Goal: Information Seeking & Learning: Find specific fact

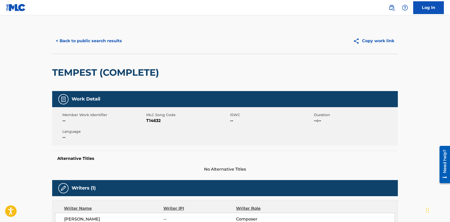
click at [85, 38] on button "< Back to public search results" at bounding box center [88, 41] width 73 height 13
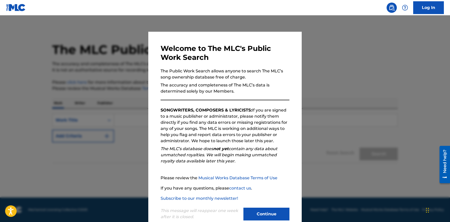
click at [266, 214] on button "Continue" at bounding box center [266, 214] width 46 height 13
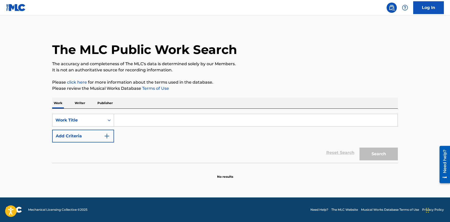
click at [150, 119] on input "Search Form" at bounding box center [255, 120] width 283 height 12
paste input "You Don't Know Me"
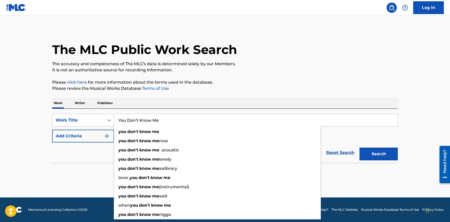
type input "You Don't Know Me"
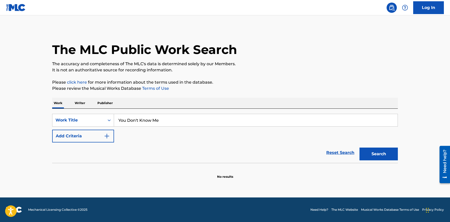
click at [104, 136] on button "Add Criteria" at bounding box center [83, 136] width 62 height 13
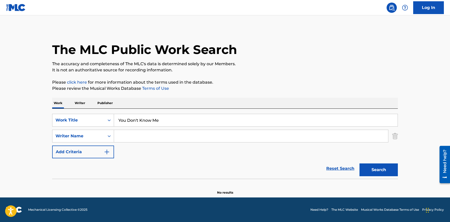
click at [131, 132] on input "Search Form" at bounding box center [251, 136] width 274 height 12
paste input "[PERSON_NAME]"
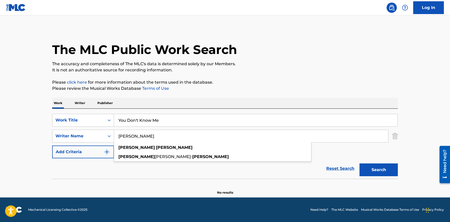
type input "[PERSON_NAME]"
click at [374, 170] on button "Search" at bounding box center [378, 169] width 38 height 13
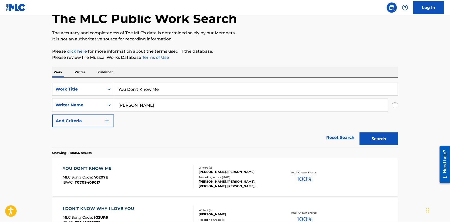
scroll to position [56, 0]
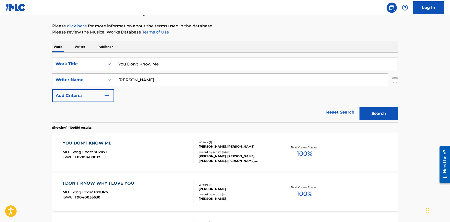
click at [83, 142] on div "YOU DON'T KNOW ME" at bounding box center [88, 143] width 51 height 6
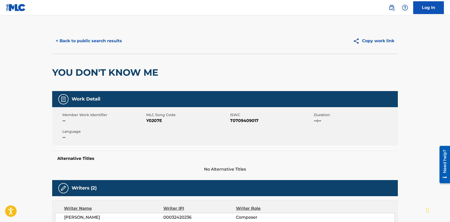
click at [98, 42] on button "< Back to public search results" at bounding box center [88, 41] width 73 height 13
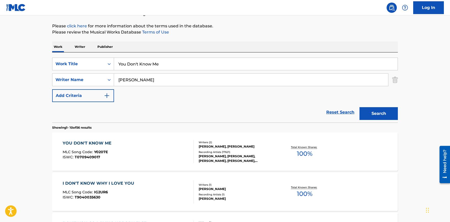
click at [145, 66] on input "You Don't Know Me" at bounding box center [255, 64] width 283 height 12
paste input "One more light"
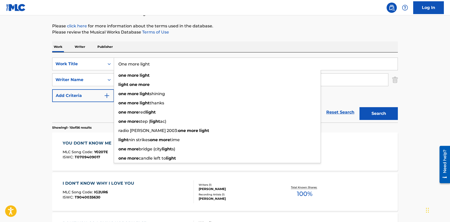
type input "One more light"
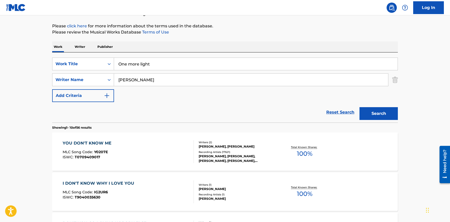
click at [128, 80] on input "[PERSON_NAME]" at bounding box center [251, 80] width 274 height 12
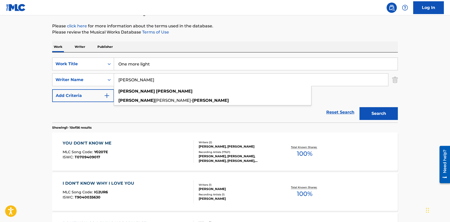
paste input "[PERSON_NAME]"
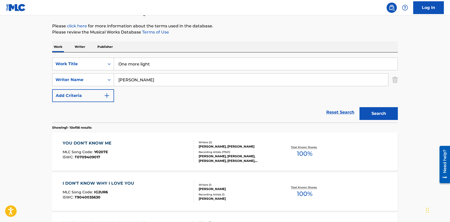
type input "[PERSON_NAME]"
click at [380, 112] on button "Search" at bounding box center [378, 113] width 38 height 13
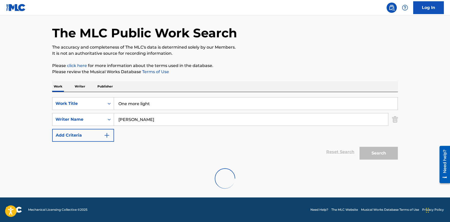
scroll to position [0, 0]
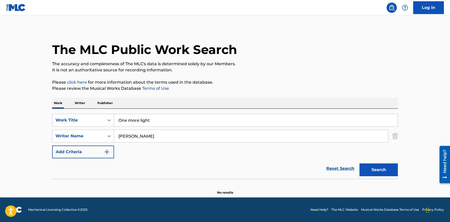
click at [142, 119] on input "One more light" at bounding box center [255, 120] width 283 height 12
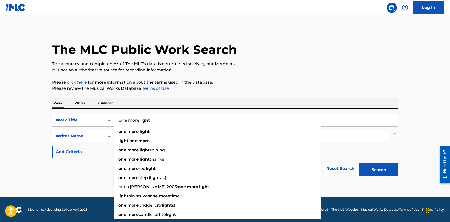
click at [142, 119] on input "One more light" at bounding box center [255, 120] width 283 height 12
paste input "Love Me Again"
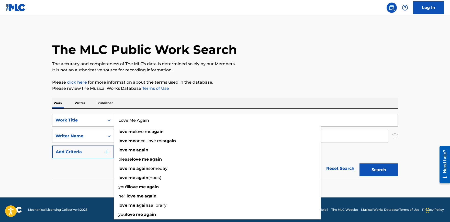
type input "Love Me Again"
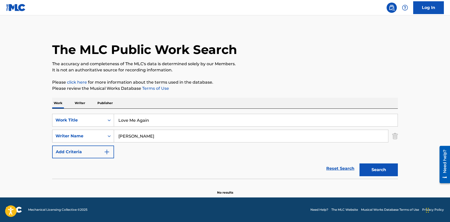
drag, startPoint x: 162, startPoint y: 137, endPoint x: 72, endPoint y: 136, distance: 90.2
click at [114, 136] on input "[PERSON_NAME]" at bounding box center [251, 136] width 274 height 12
paste input "[PERSON_NAME]"
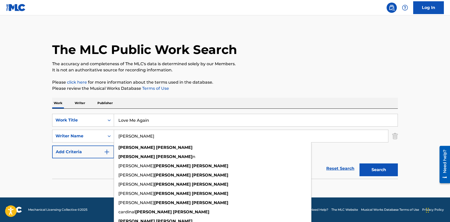
type input "[PERSON_NAME]"
click at [379, 171] on button "Search" at bounding box center [378, 169] width 38 height 13
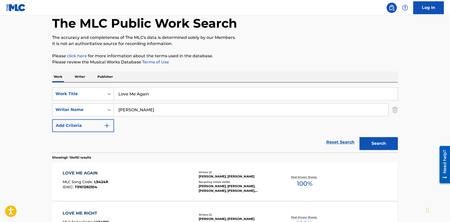
scroll to position [56, 0]
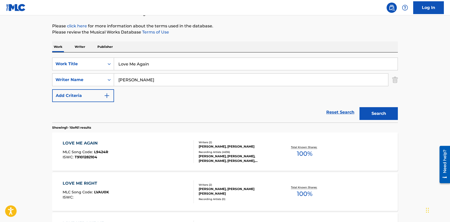
click at [73, 143] on div "LOVE ME AGAIN" at bounding box center [85, 143] width 45 height 6
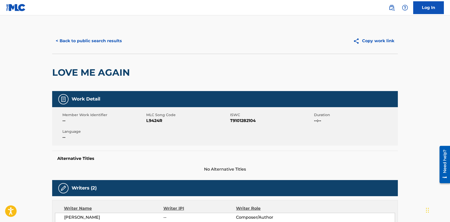
click at [96, 39] on button "< Back to public search results" at bounding box center [88, 41] width 73 height 13
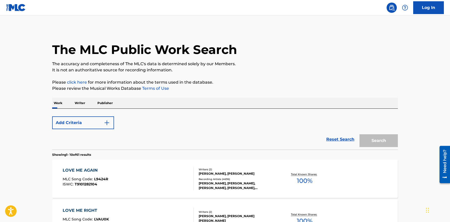
scroll to position [56, 0]
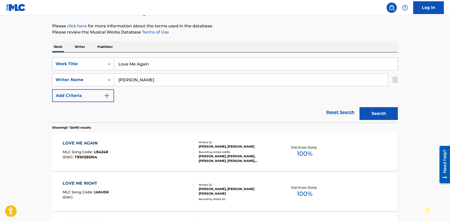
drag, startPoint x: 155, startPoint y: 69, endPoint x: 58, endPoint y: 58, distance: 97.7
click at [114, 58] on input "Love Me Again" at bounding box center [255, 64] width 283 height 12
paste input "[GEOGRAPHIC_DATA]"
type input "[GEOGRAPHIC_DATA]"
click at [243, 47] on div "Work Writer Publisher" at bounding box center [225, 46] width 346 height 11
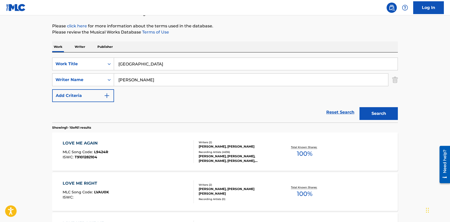
drag, startPoint x: 153, startPoint y: 82, endPoint x: 36, endPoint y: 79, distance: 117.4
click at [114, 79] on input "[PERSON_NAME]" at bounding box center [251, 80] width 274 height 12
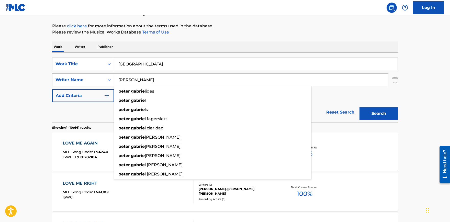
type input "[PERSON_NAME]"
click at [359, 107] on button "Search" at bounding box center [378, 113] width 38 height 13
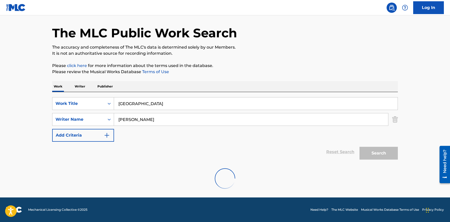
scroll to position [17, 0]
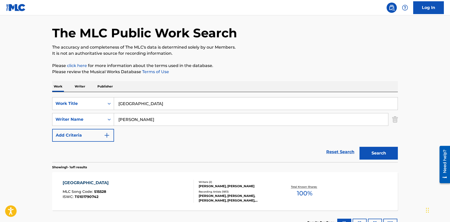
click at [83, 184] on div "[GEOGRAPHIC_DATA]" at bounding box center [87, 183] width 49 height 6
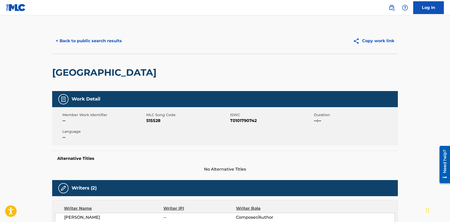
click at [105, 43] on button "< Back to public search results" at bounding box center [88, 41] width 73 height 13
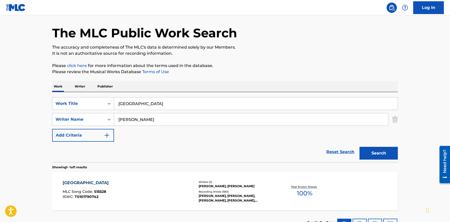
drag, startPoint x: 91, startPoint y: 96, endPoint x: 59, endPoint y: 92, distance: 32.7
click at [114, 97] on input "[GEOGRAPHIC_DATA]" at bounding box center [255, 103] width 283 height 12
paste input "Before I Let Go"
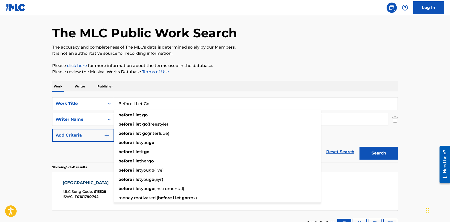
type input "Before I Let Go"
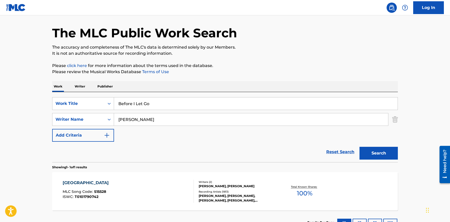
click at [132, 119] on input "[PERSON_NAME]" at bounding box center [251, 119] width 274 height 12
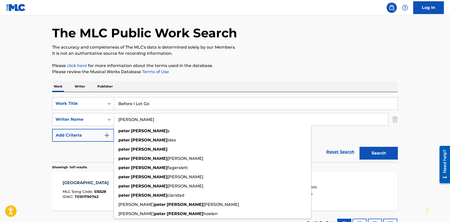
click at [132, 119] on input "[PERSON_NAME]" at bounding box center [251, 119] width 274 height 12
paste input "[PERSON_NAME]"
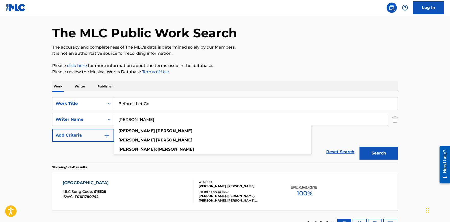
type input "[PERSON_NAME]"
click at [388, 153] on button "Search" at bounding box center [378, 153] width 38 height 13
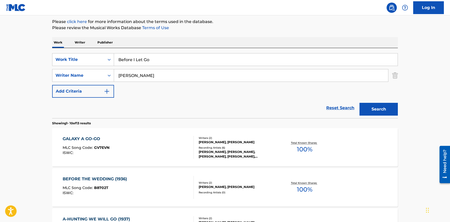
scroll to position [0, 0]
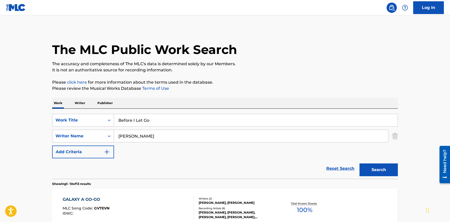
click at [140, 123] on input "Before I Let Go" at bounding box center [255, 120] width 283 height 12
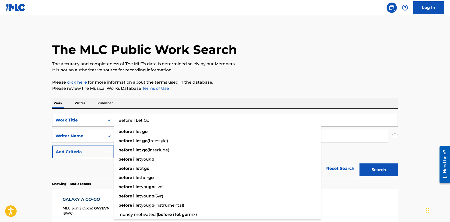
click at [140, 123] on input "Before I Let Go" at bounding box center [255, 120] width 283 height 12
paste input "Make It Last Forever"
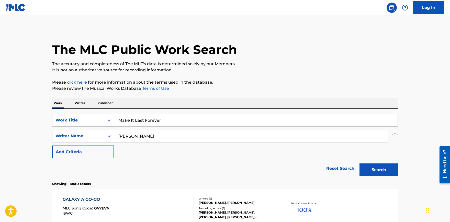
click at [383, 169] on button "Search" at bounding box center [378, 169] width 38 height 13
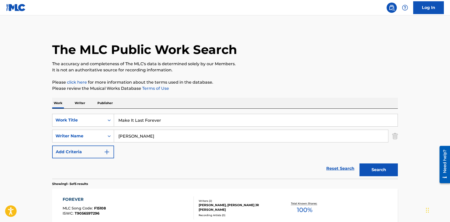
click at [152, 117] on input "Make It Last Forever" at bounding box center [255, 120] width 283 height 12
paste input "The Folks Who Live on the Hill"
type input "The Folks Who Live on the Hill"
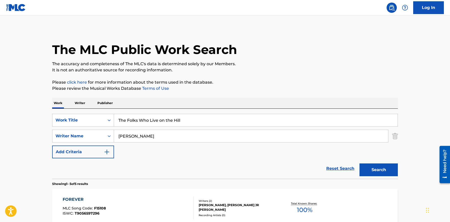
click at [133, 136] on input "[PERSON_NAME]" at bounding box center [251, 136] width 274 height 12
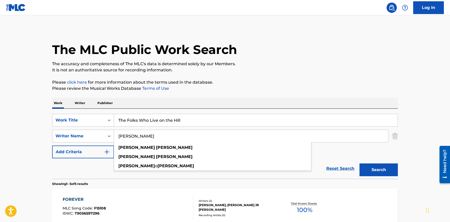
click at [133, 136] on input "[PERSON_NAME]" at bounding box center [251, 136] width 274 height 12
paste input "Hammerstei"
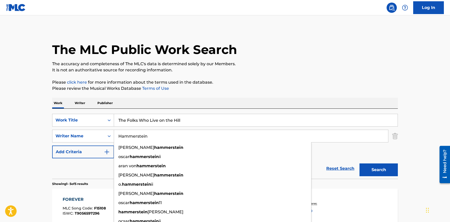
type input "Hammerstein"
click at [371, 170] on button "Search" at bounding box center [378, 169] width 38 height 13
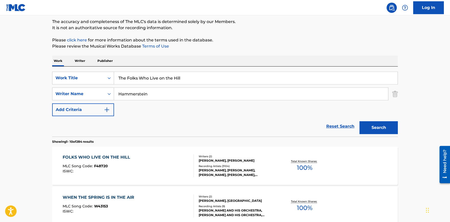
scroll to position [84, 0]
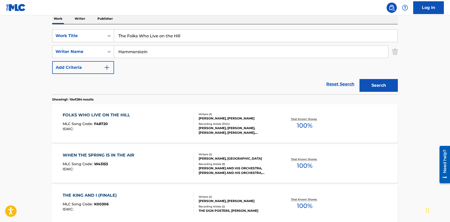
click at [107, 115] on div "FOLKS WHO LIVE ON THE HILL" at bounding box center [98, 115] width 70 height 6
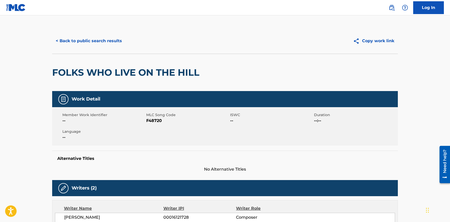
click at [106, 38] on button "< Back to public search results" at bounding box center [88, 41] width 73 height 13
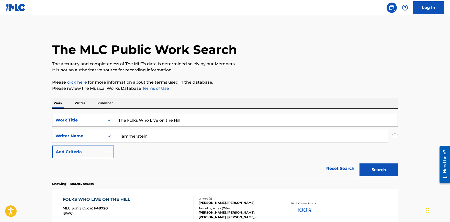
scroll to position [84, 0]
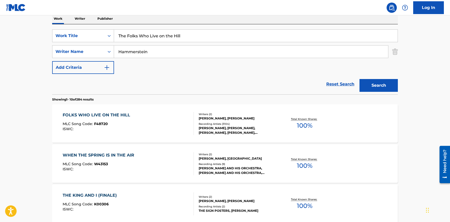
drag, startPoint x: 187, startPoint y: 36, endPoint x: -10, endPoint y: 21, distance: 197.7
click at [114, 30] on input "The Folks Who Live on the Hill" at bounding box center [255, 36] width 283 height 12
paste input "Something to Shout About"
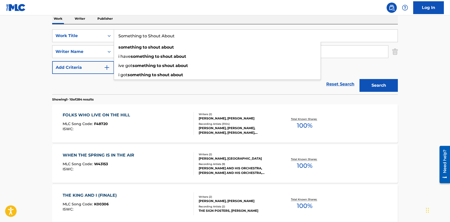
type input "Something to Shout About"
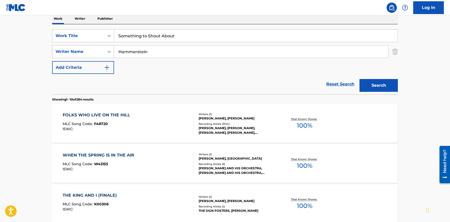
drag, startPoint x: 165, startPoint y: 50, endPoint x: 74, endPoint y: 48, distance: 91.0
click at [114, 48] on input "Hammerstein" at bounding box center [251, 51] width 274 height 12
paste input "[PERSON_NAME]"
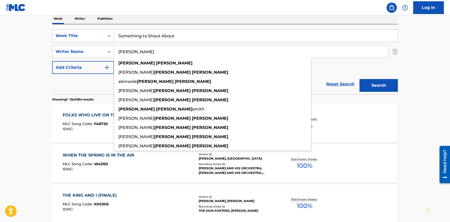
type input "[PERSON_NAME]"
click at [385, 88] on button "Search" at bounding box center [378, 85] width 38 height 13
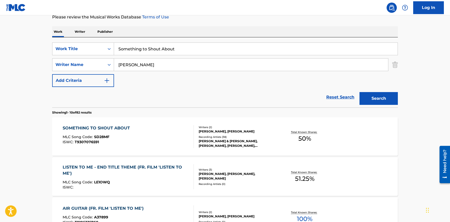
scroll to position [73, 0]
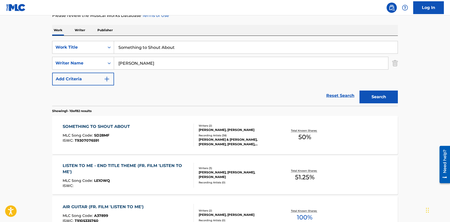
click at [115, 125] on div "SOMETHING TO SHOUT ABOUT" at bounding box center [98, 126] width 70 height 6
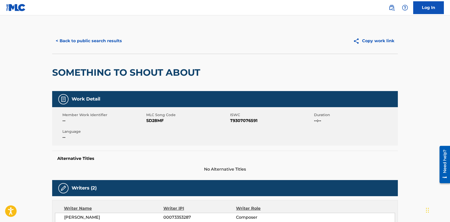
click at [94, 41] on button "< Back to public search results" at bounding box center [88, 41] width 73 height 13
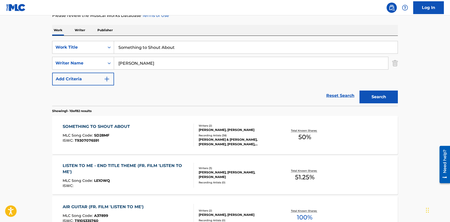
drag, startPoint x: 181, startPoint y: 48, endPoint x: 43, endPoint y: 48, distance: 138.0
click at [114, 49] on input "Something to Shout About" at bounding box center [255, 47] width 283 height 12
paste input "Santa [PERSON_NAME] - Barbershop arrangement of "Santa Claus Is Coming To Town"…"
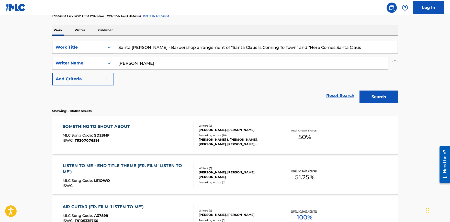
drag, startPoint x: 303, startPoint y: 47, endPoint x: 65, endPoint y: 49, distance: 237.7
click at [114, 49] on input "Santa [PERSON_NAME] - Barbershop arrangement of "Santa Claus Is Coming To Town"…" at bounding box center [255, 47] width 283 height 12
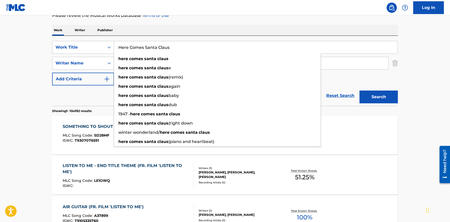
type input "Here Comes Santa Claus"
click at [264, 30] on div "Work Writer Publisher" at bounding box center [225, 30] width 346 height 11
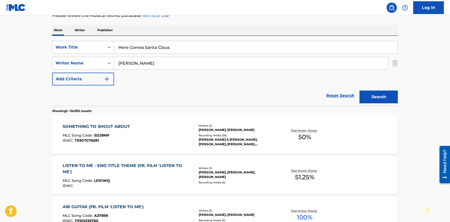
drag, startPoint x: 149, startPoint y: 63, endPoint x: 37, endPoint y: 58, distance: 112.3
click at [114, 59] on input "[PERSON_NAME]" at bounding box center [251, 63] width 274 height 12
type input "[PERSON_NAME] [PERSON_NAME]"
click at [359, 90] on button "Search" at bounding box center [378, 96] width 38 height 13
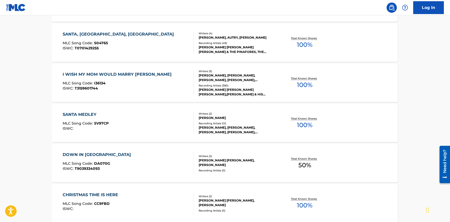
scroll to position [326, 0]
click at [93, 115] on div "SANTA MEDLEY" at bounding box center [86, 114] width 46 height 6
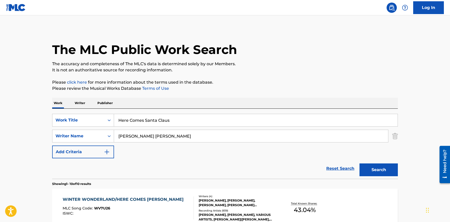
click at [137, 123] on input "Here Comes Santa Claus" at bounding box center [255, 120] width 283 height 12
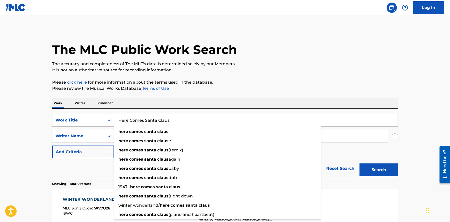
click at [137, 123] on input "Here Comes Santa Claus" at bounding box center [255, 120] width 283 height 12
paste input "(Right Down Santa [PERSON_NAME])"
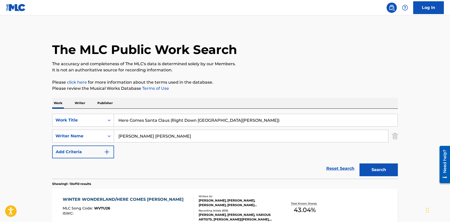
type input "Here Comes Santa Claus (Right Down [GEOGRAPHIC_DATA][PERSON_NAME])"
click at [374, 171] on button "Search" at bounding box center [378, 169] width 38 height 13
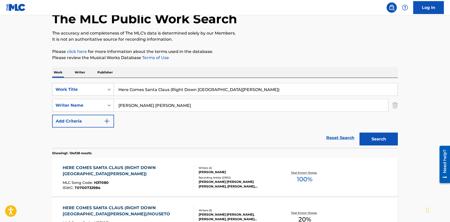
scroll to position [56, 0]
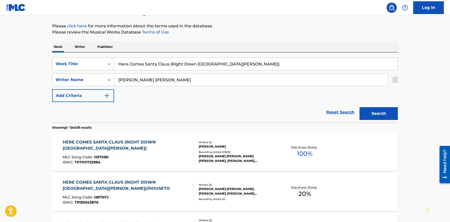
click at [120, 143] on div "HERE COMES SANTA CLAUS (RIGHT DOWN [GEOGRAPHIC_DATA][PERSON_NAME])" at bounding box center [126, 145] width 127 height 12
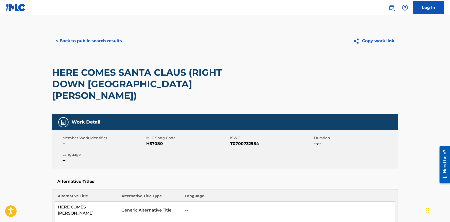
click at [74, 39] on button "< Back to public search results" at bounding box center [88, 41] width 73 height 13
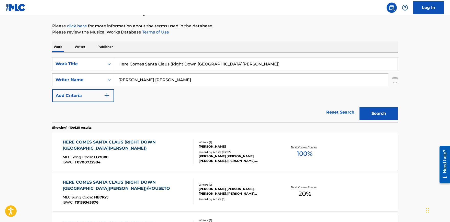
click at [154, 64] on input "Here Comes Santa Claus (Right Down [GEOGRAPHIC_DATA][PERSON_NAME])" at bounding box center [255, 64] width 283 height 12
paste input "No time to lose"
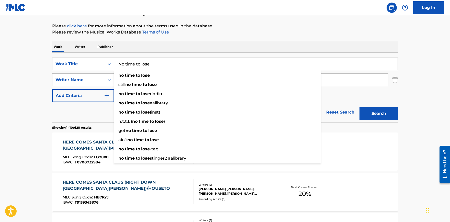
type input "No time to lose"
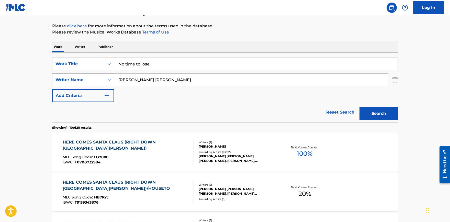
drag, startPoint x: 124, startPoint y: 80, endPoint x: 81, endPoint y: 78, distance: 43.0
click at [114, 78] on input "[PERSON_NAME] [PERSON_NAME]" at bounding box center [251, 80] width 274 height 12
paste input "[PERSON_NAME]"
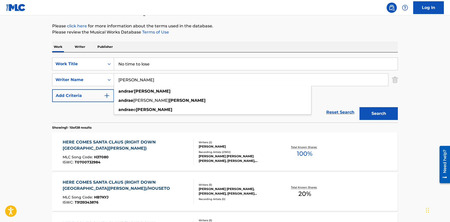
type input "[PERSON_NAME]"
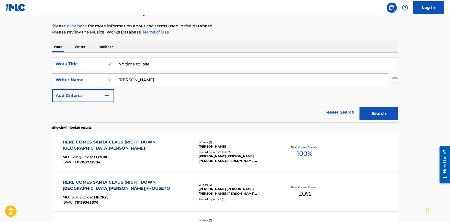
click at [372, 113] on button "Search" at bounding box center [378, 113] width 38 height 13
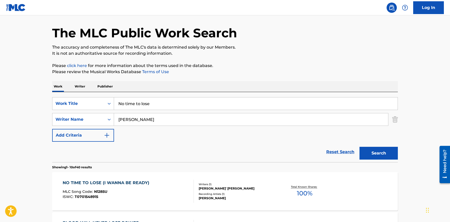
click at [98, 182] on div "NO TIME TO LOSE (I WANNA BE READY)" at bounding box center [107, 183] width 89 height 6
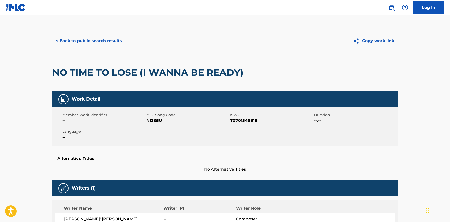
click at [83, 42] on button "< Back to public search results" at bounding box center [88, 41] width 73 height 13
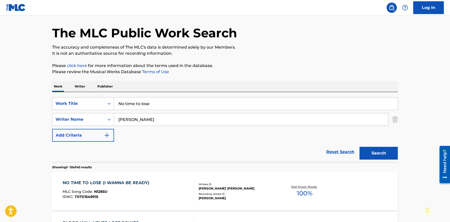
drag, startPoint x: 153, startPoint y: 107, endPoint x: 28, endPoint y: 102, distance: 124.8
click at [114, 104] on input "No time to lose" at bounding box center [255, 103] width 283 height 12
paste input "Blessings"
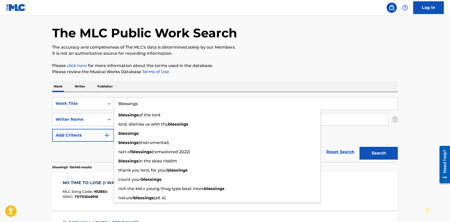
type input "Blessings"
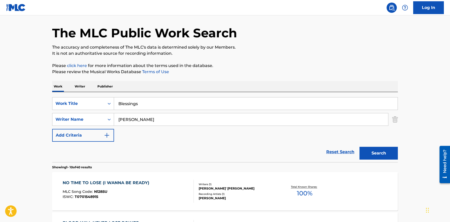
drag, startPoint x: 154, startPoint y: 117, endPoint x: 61, endPoint y: 110, distance: 93.5
click at [114, 113] on input "[PERSON_NAME]" at bounding box center [251, 119] width 274 height 12
paste input "[PERSON_NAME]"
type input "[PERSON_NAME]"
click at [380, 153] on button "Search" at bounding box center [378, 153] width 38 height 13
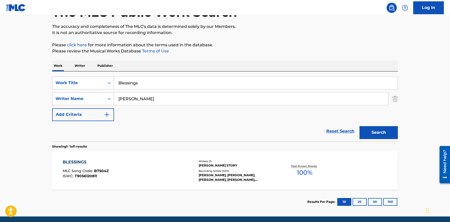
scroll to position [56, 0]
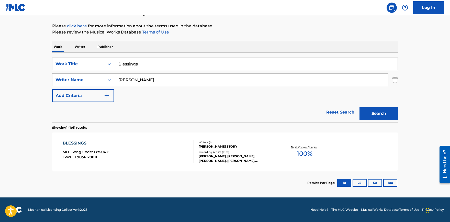
click at [74, 142] on div "BLESSINGS" at bounding box center [86, 143] width 46 height 6
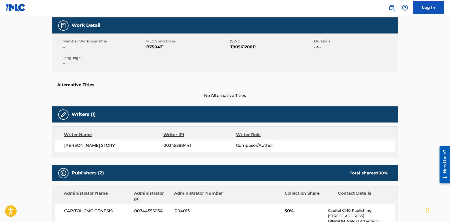
scroll to position [169, 0]
